Goal: Transaction & Acquisition: Purchase product/service

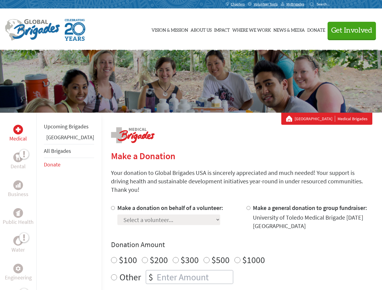
click at [334, 4] on div "Search for:" at bounding box center [322, 4] width 24 height 5
click at [349, 30] on span "Get Involved" at bounding box center [351, 30] width 41 height 7
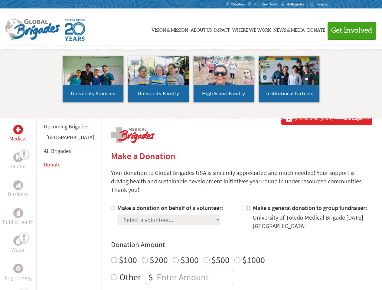
click at [191, 81] on li "High School Faculty" at bounding box center [223, 79] width 65 height 56
click at [40, 201] on div "Upcoming Brigades Guatemala All Brigades Donate" at bounding box center [68, 258] width 65 height 290
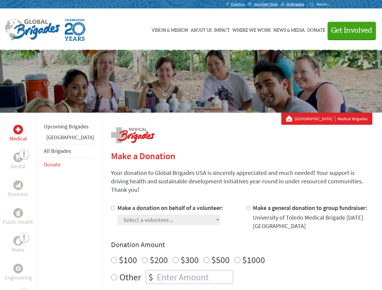
click at [231, 243] on div "Donation Amount $100 $200 $300 $500 $1000 Other $" at bounding box center [241, 262] width 261 height 44
click at [111, 206] on input "Make a donation on behalf of a volunteer:" at bounding box center [113, 208] width 4 height 4
radio input "true"
click at [247, 206] on input "Make a general donation to group fundraiser:" at bounding box center [249, 208] width 4 height 4
radio input "true"
